Goal: Information Seeking & Learning: Check status

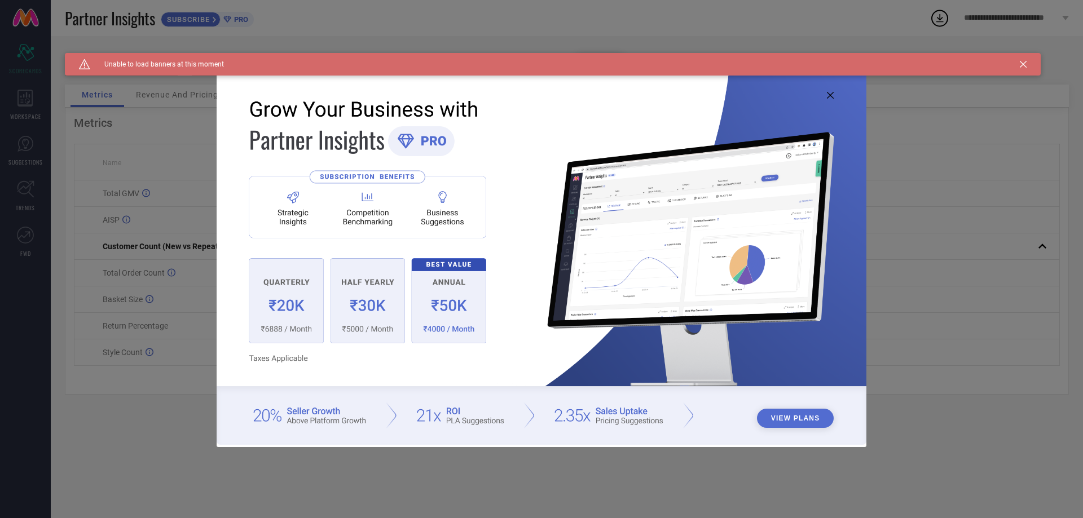
click at [1016, 63] on div "Caution Created with Sketch. Unable to load banners at this moment" at bounding box center [553, 64] width 976 height 23
click at [1028, 62] on div "Caution Created with Sketch. Unable to load banners at this moment" at bounding box center [553, 64] width 976 height 23
click at [1020, 63] on icon at bounding box center [1023, 64] width 7 height 7
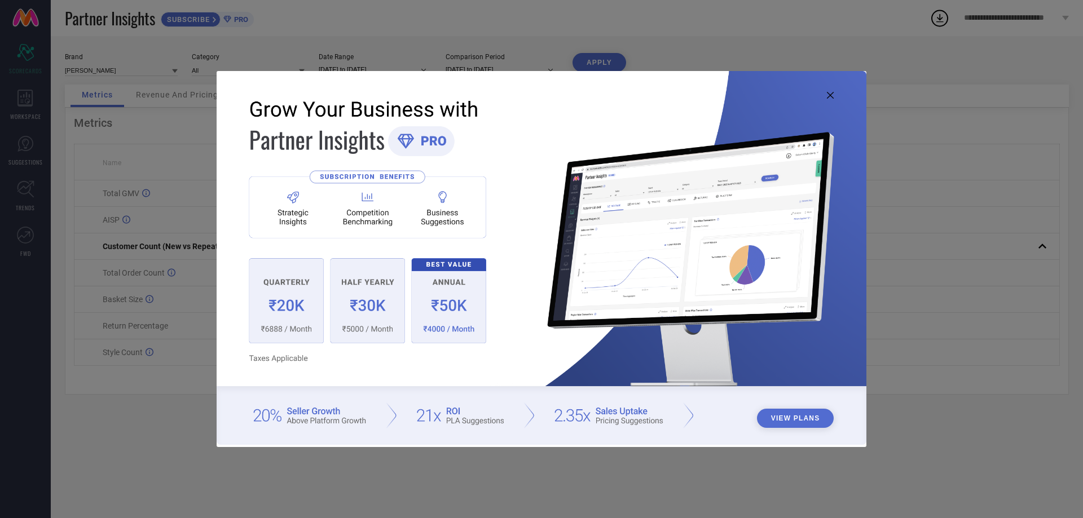
click at [831, 91] on img at bounding box center [542, 257] width 650 height 373
click at [828, 95] on icon at bounding box center [830, 95] width 7 height 7
